Goal: Task Accomplishment & Management: Manage account settings

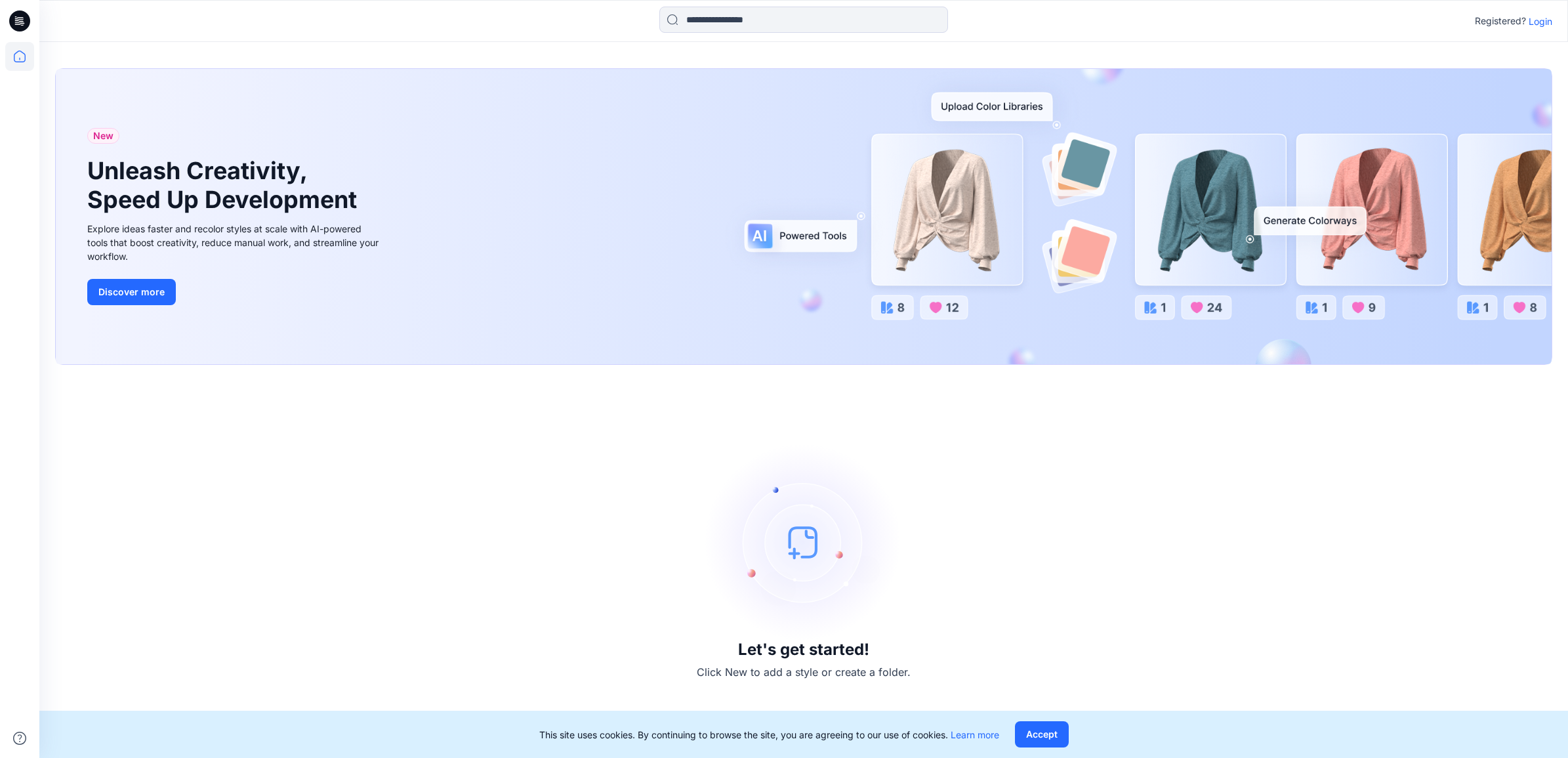
click at [1536, 19] on p "Login" at bounding box center [1540, 21] width 24 height 14
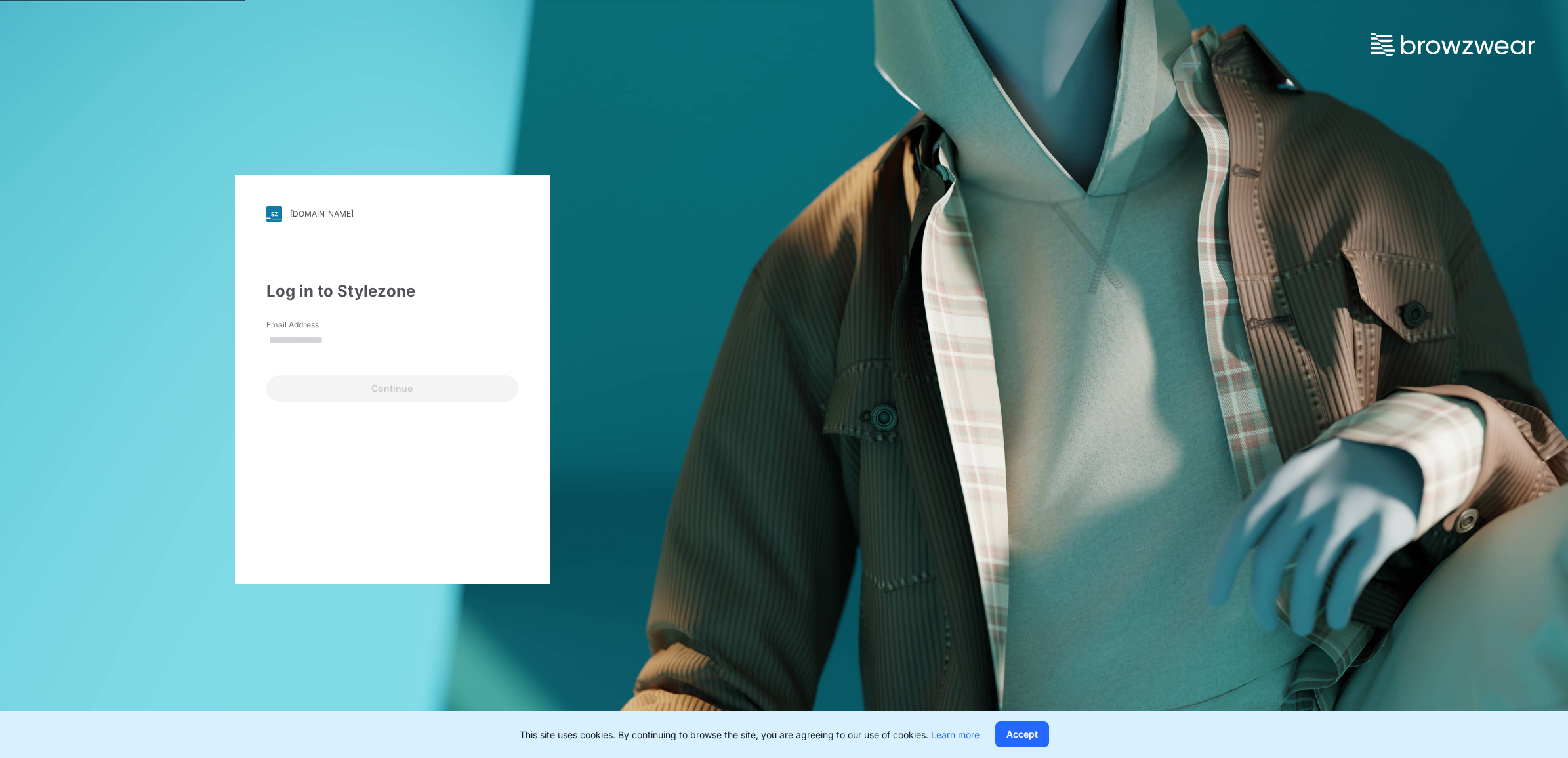
click at [340, 343] on input "Email Address" at bounding box center [392, 340] width 252 height 19
type input "**********"
click at [415, 385] on button "Continue" at bounding box center [392, 388] width 252 height 27
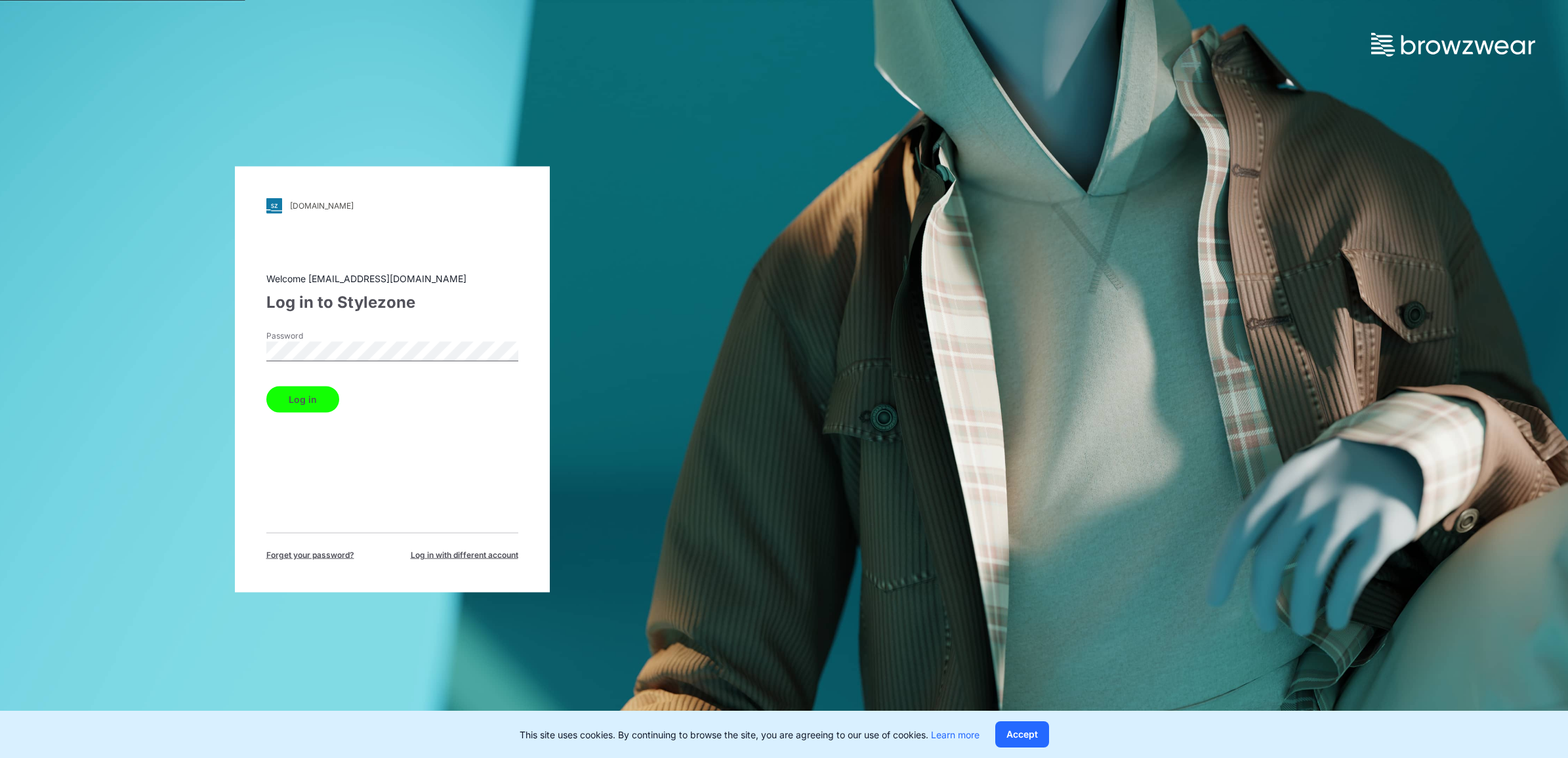
click at [304, 385] on div "Log in" at bounding box center [392, 396] width 252 height 32
click at [309, 393] on button "Log in" at bounding box center [302, 398] width 73 height 27
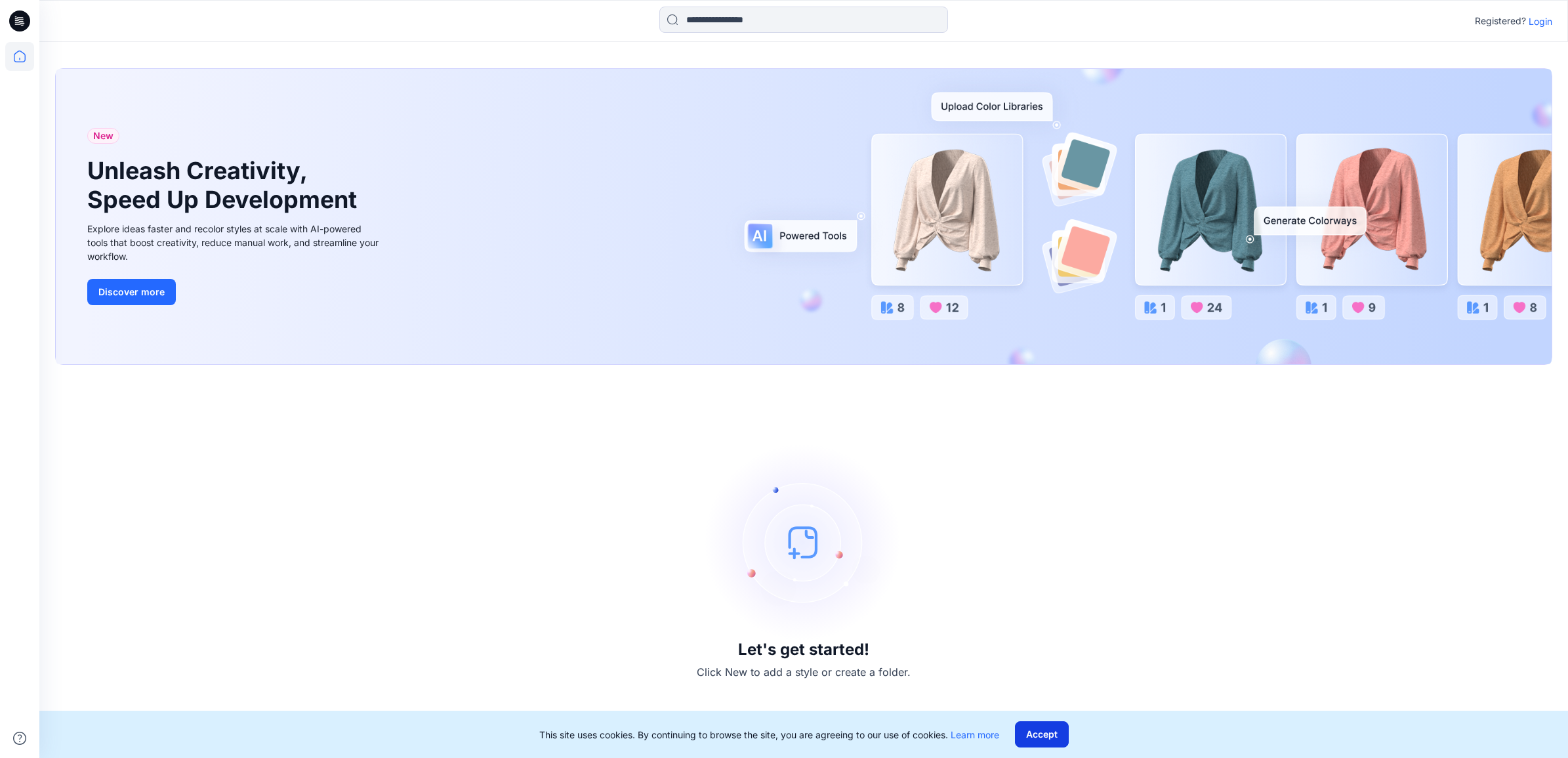
click at [1047, 729] on button "Accept" at bounding box center [1042, 734] width 54 height 27
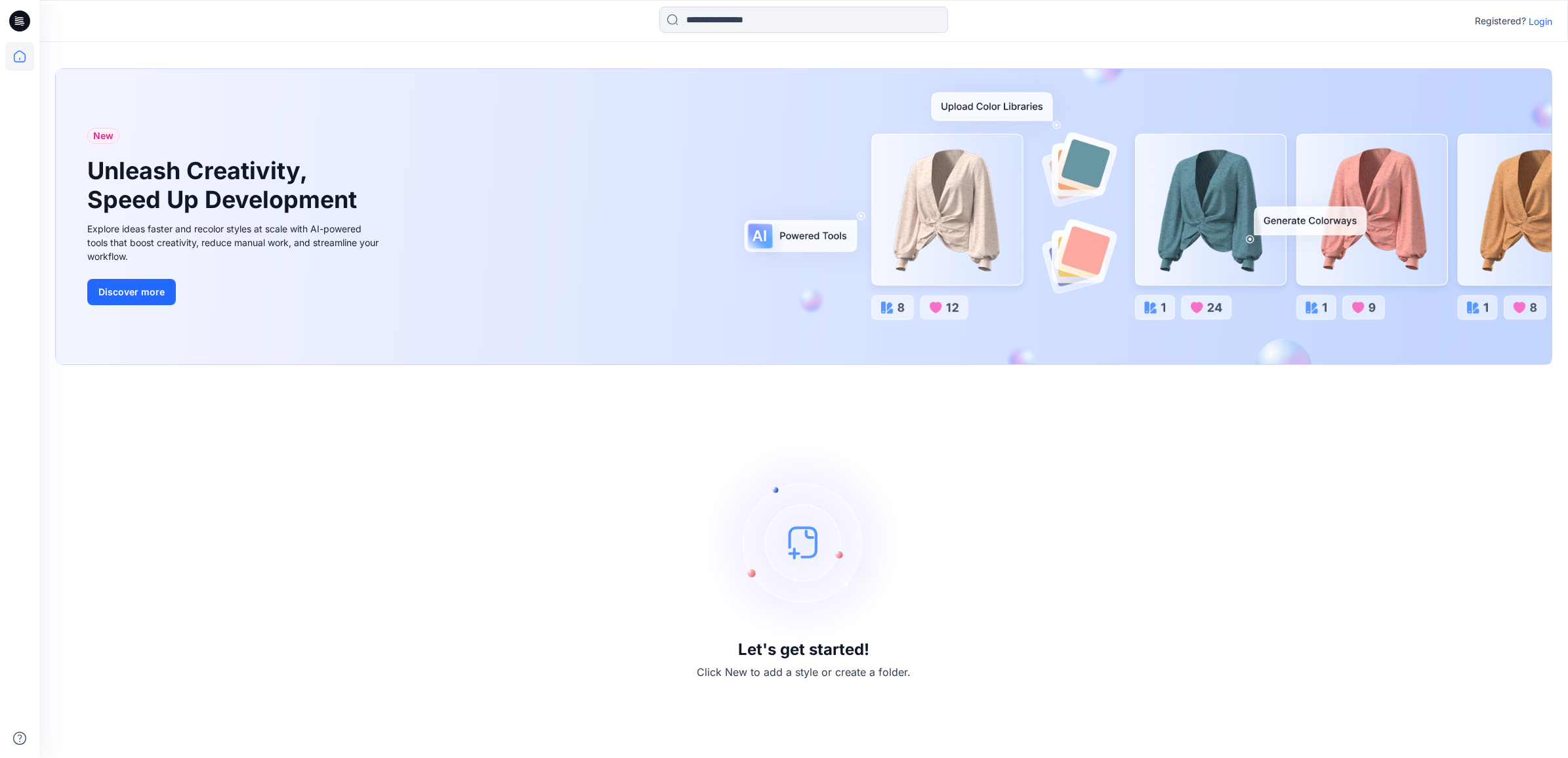
click at [1542, 22] on p "Login" at bounding box center [1540, 21] width 24 height 14
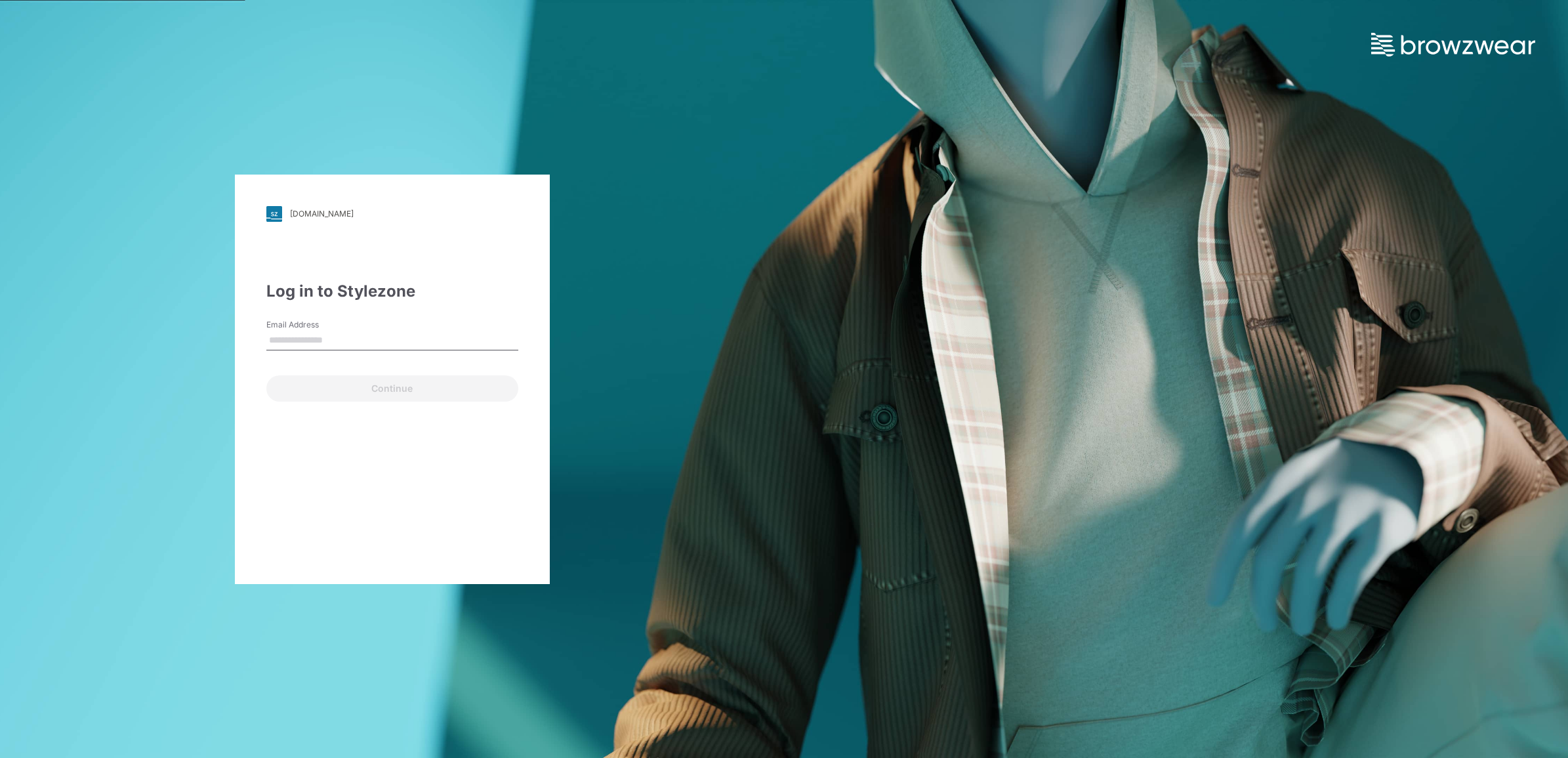
click at [386, 329] on div "Email Address" at bounding box center [392, 338] width 252 height 39
type input "**********"
click at [405, 388] on button "Continue" at bounding box center [392, 388] width 252 height 27
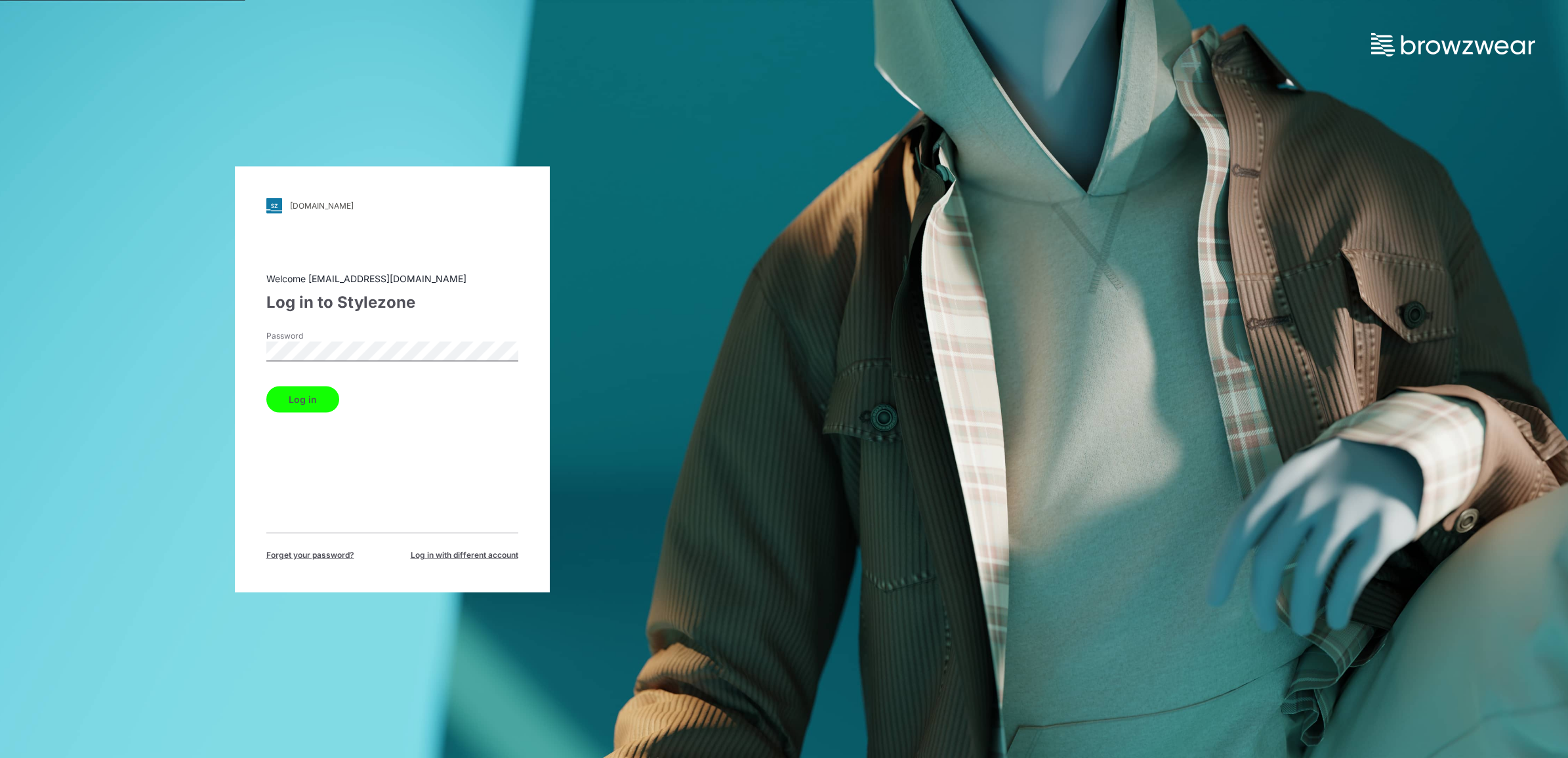
click at [271, 397] on button "Log in" at bounding box center [302, 398] width 73 height 27
